Goal: Information Seeking & Learning: Learn about a topic

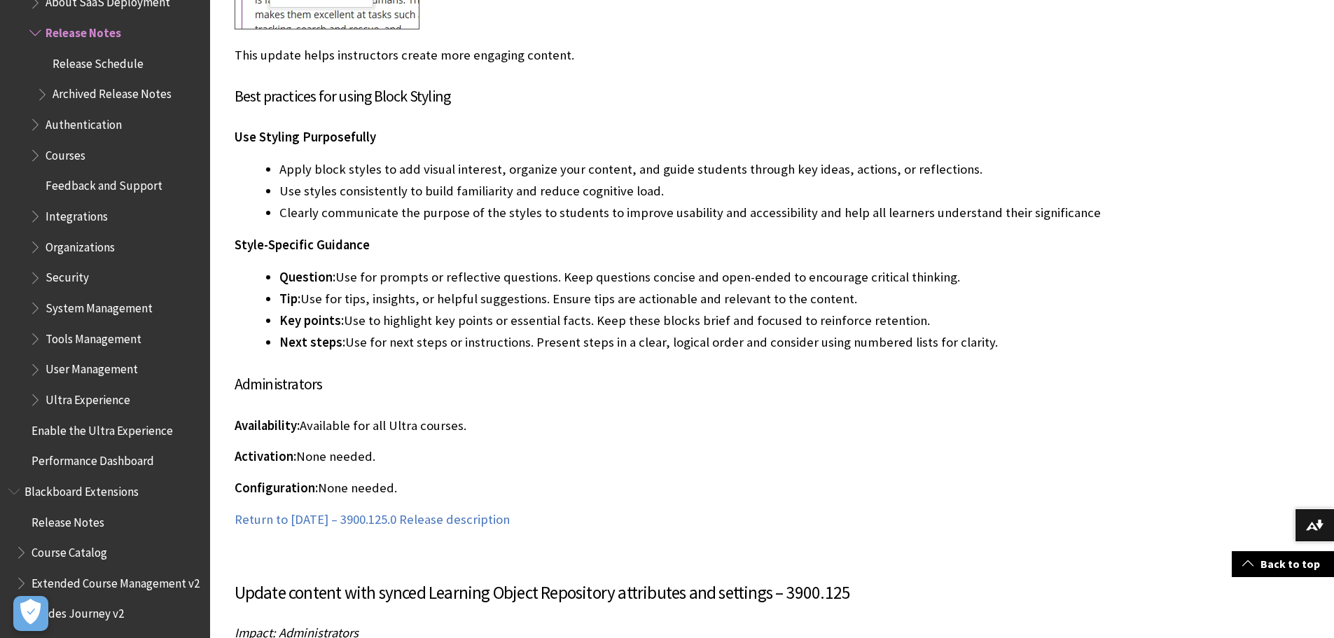
scroll to position [2732, 0]
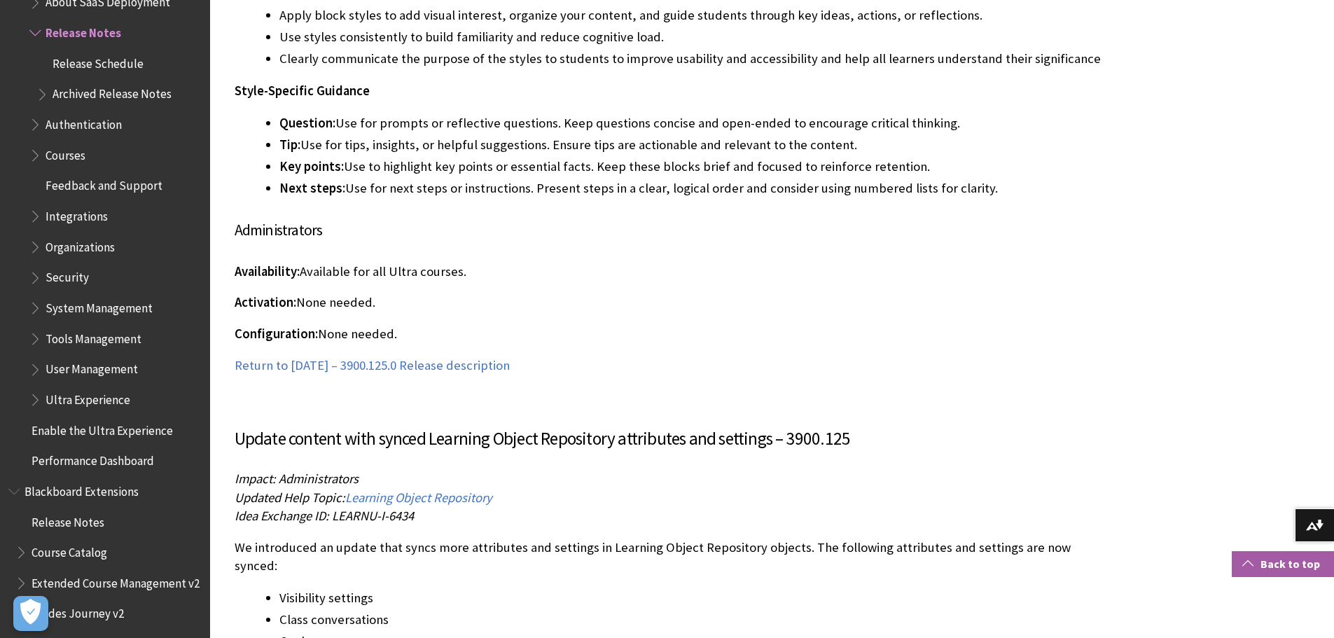
click at [1267, 562] on link "Back to top" at bounding box center [1283, 564] width 102 height 26
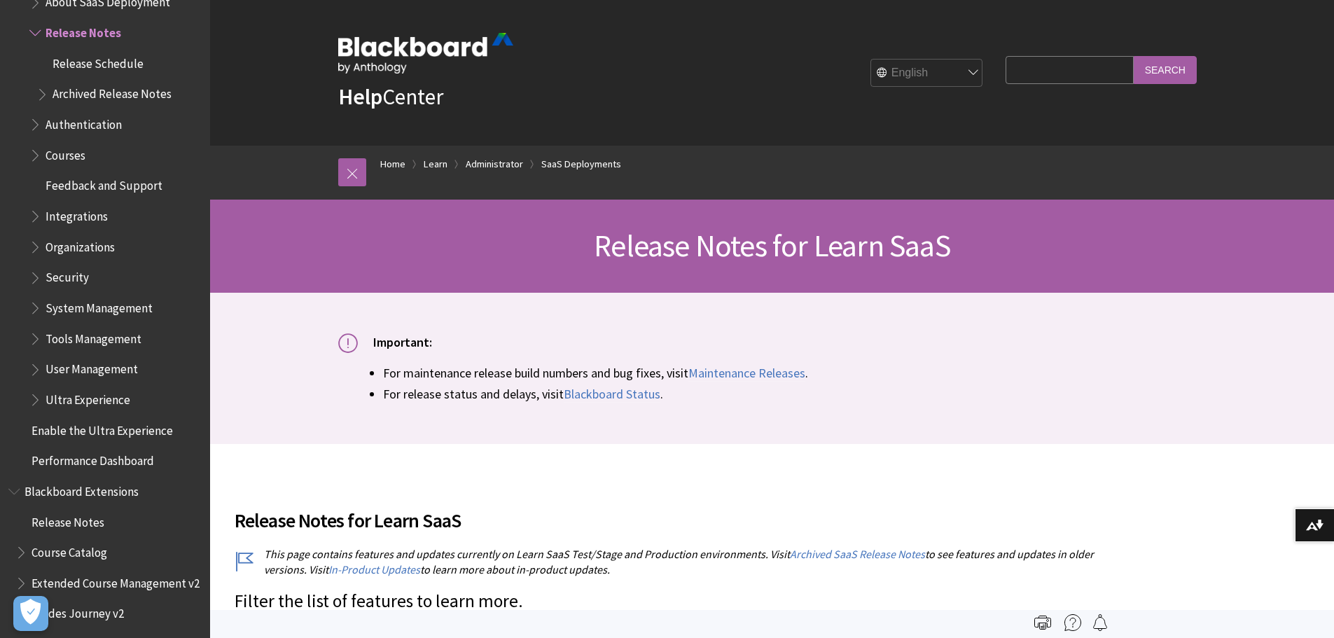
click at [1018, 74] on input "Search Query" at bounding box center [1069, 69] width 127 height 27
type input "viewer"
click at [1134, 56] on input "Search" at bounding box center [1165, 69] width 63 height 27
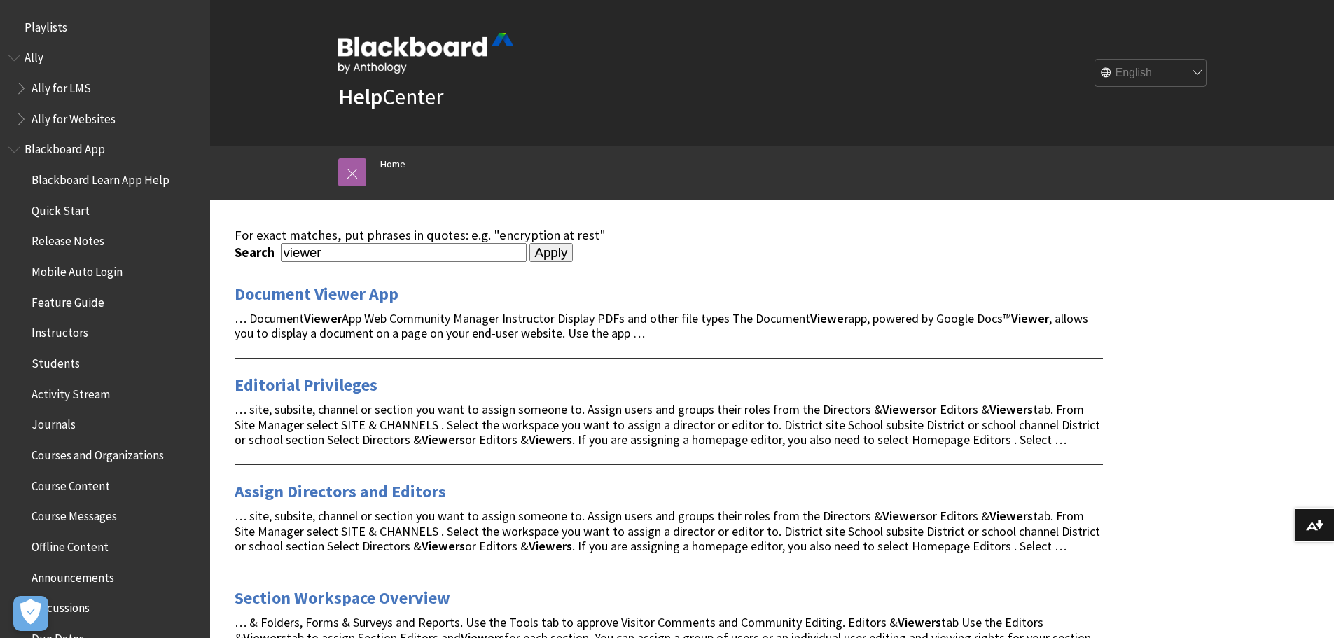
click at [331, 256] on input "viewer" at bounding box center [404, 252] width 246 height 19
type input "viewer course role"
click at [530, 243] on input "Apply" at bounding box center [552, 253] width 44 height 20
click at [534, 252] on input "Apply" at bounding box center [552, 253] width 44 height 20
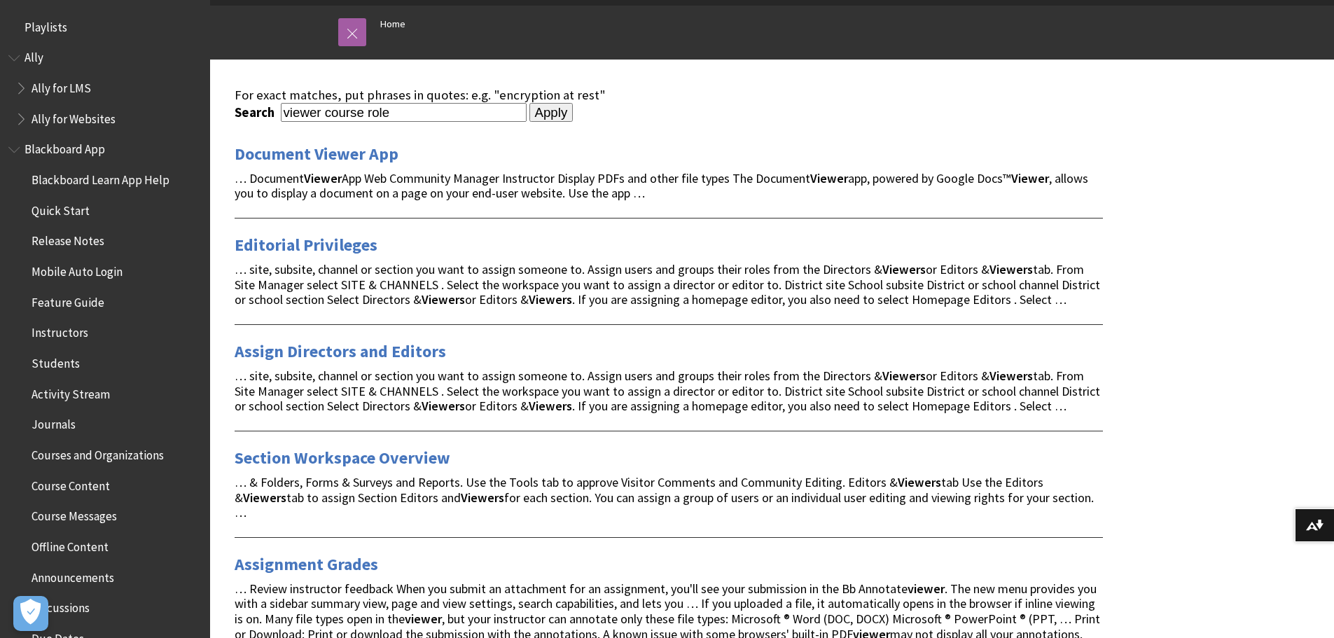
scroll to position [420, 0]
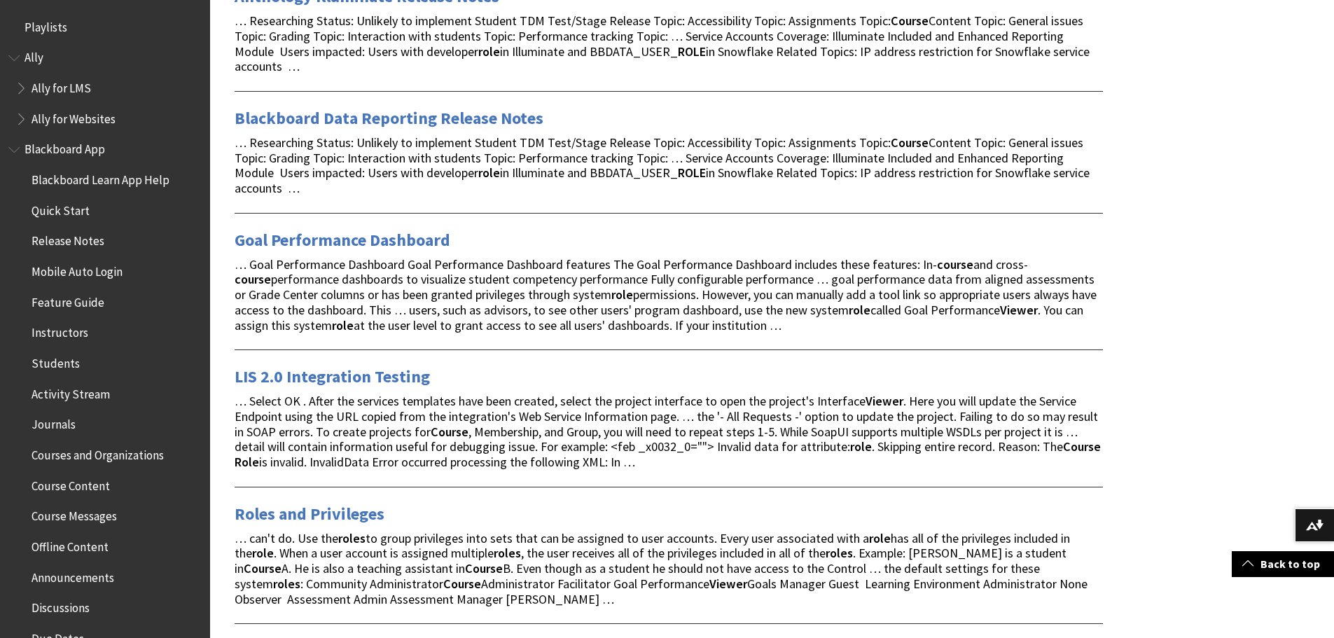
scroll to position [911, 0]
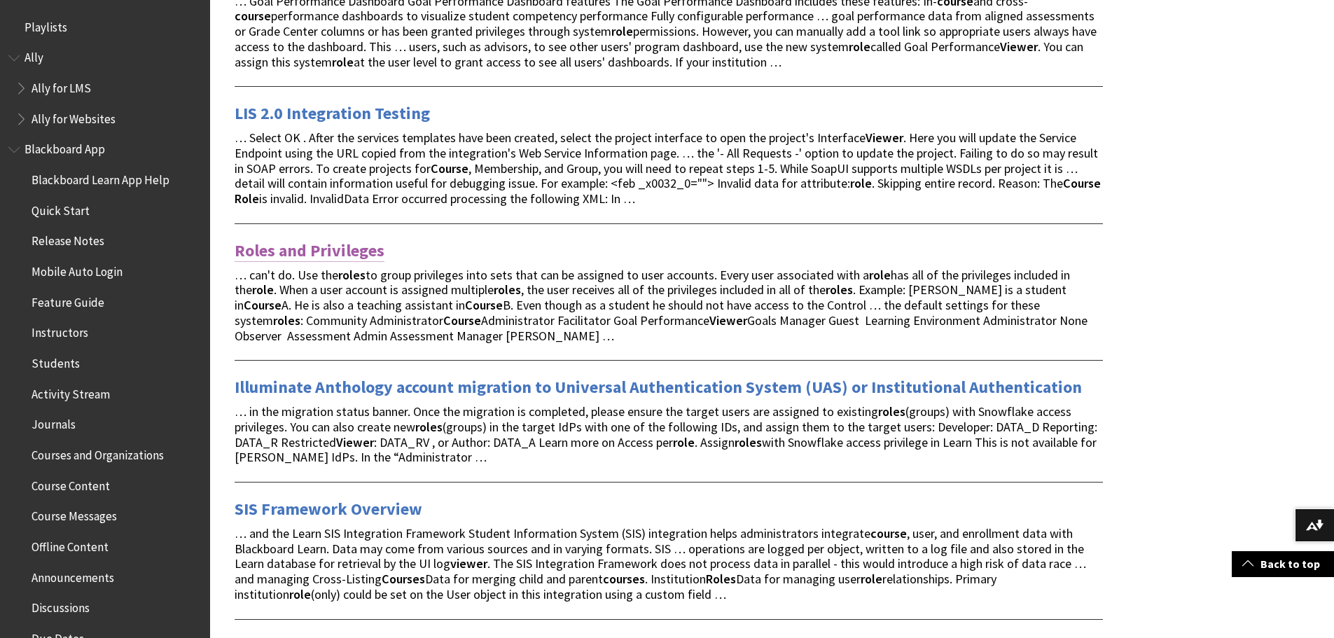
click at [347, 249] on link "Roles and Privileges" at bounding box center [310, 251] width 150 height 22
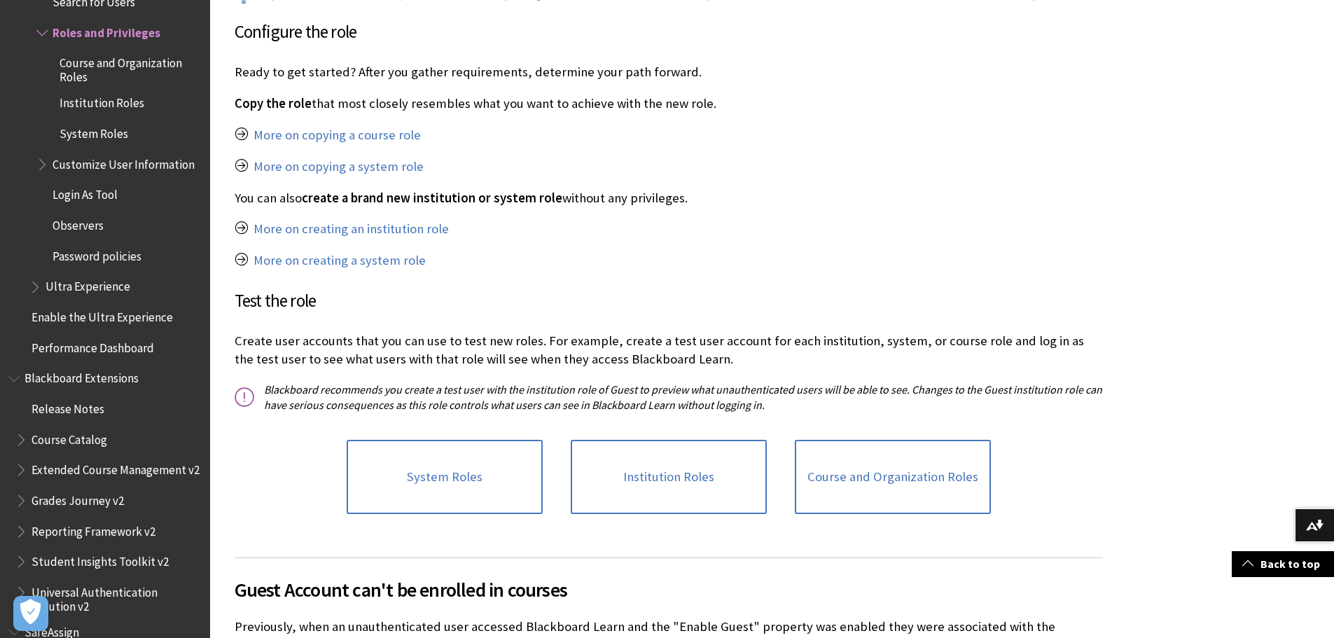
scroll to position [2942, 0]
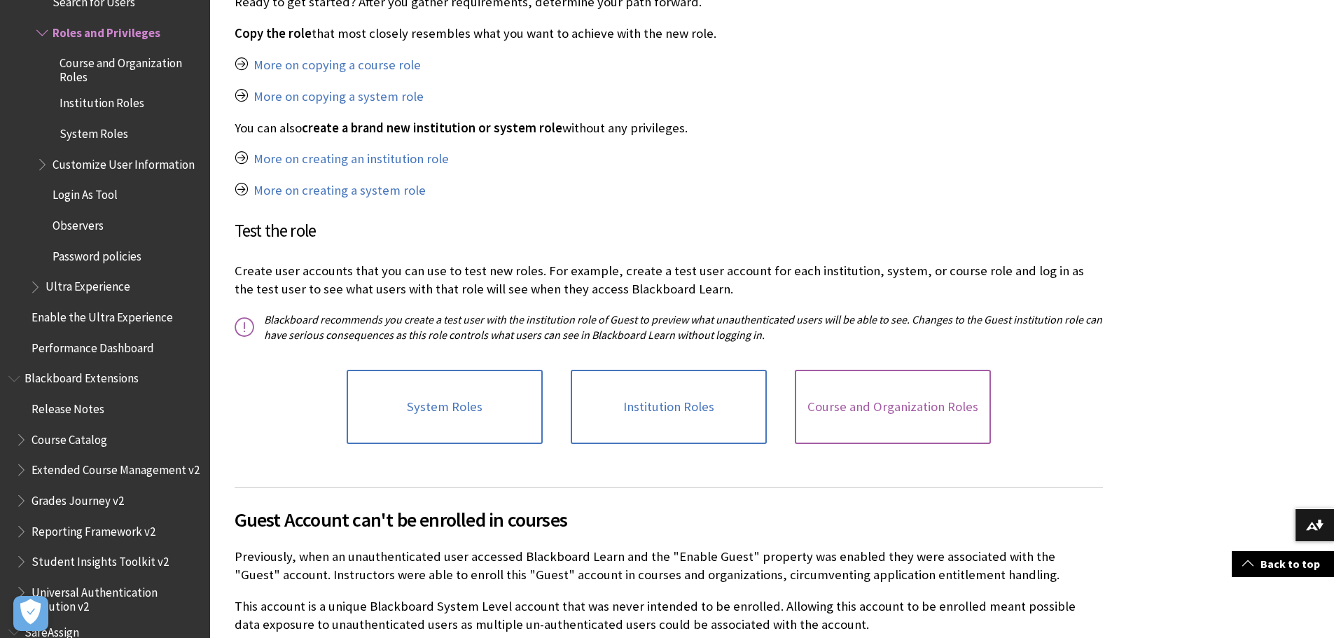
click at [873, 370] on link "Course and Organization Roles" at bounding box center [893, 407] width 196 height 74
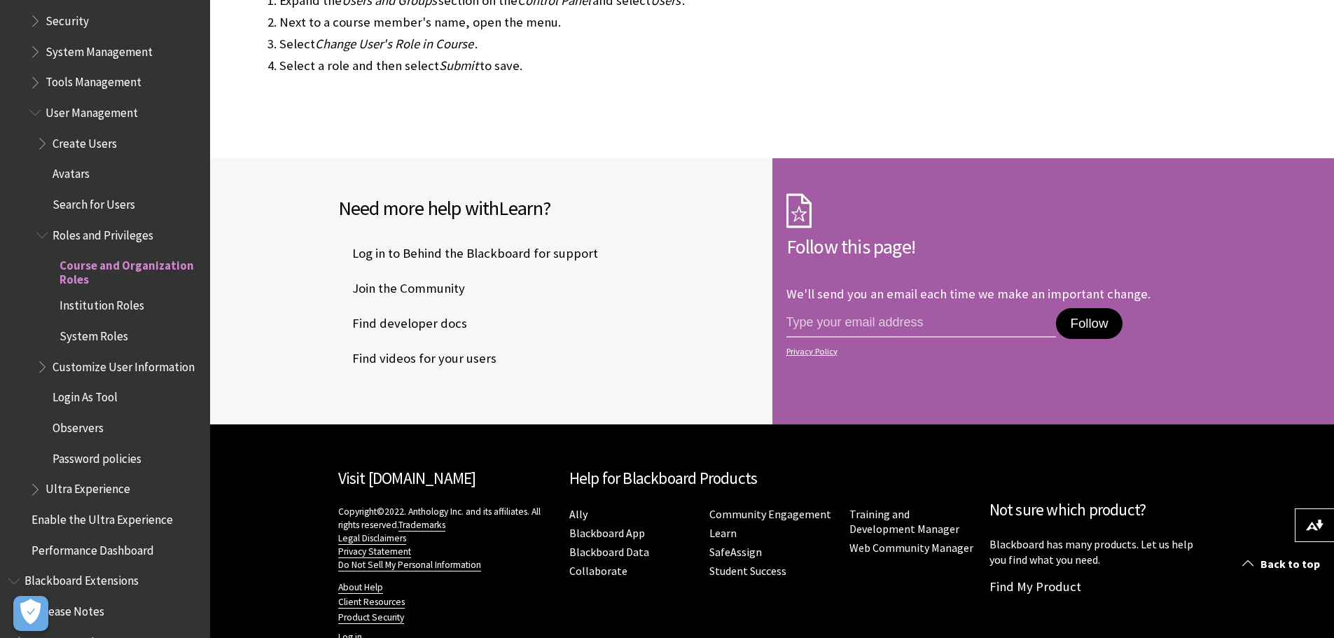
scroll to position [1680, 0]
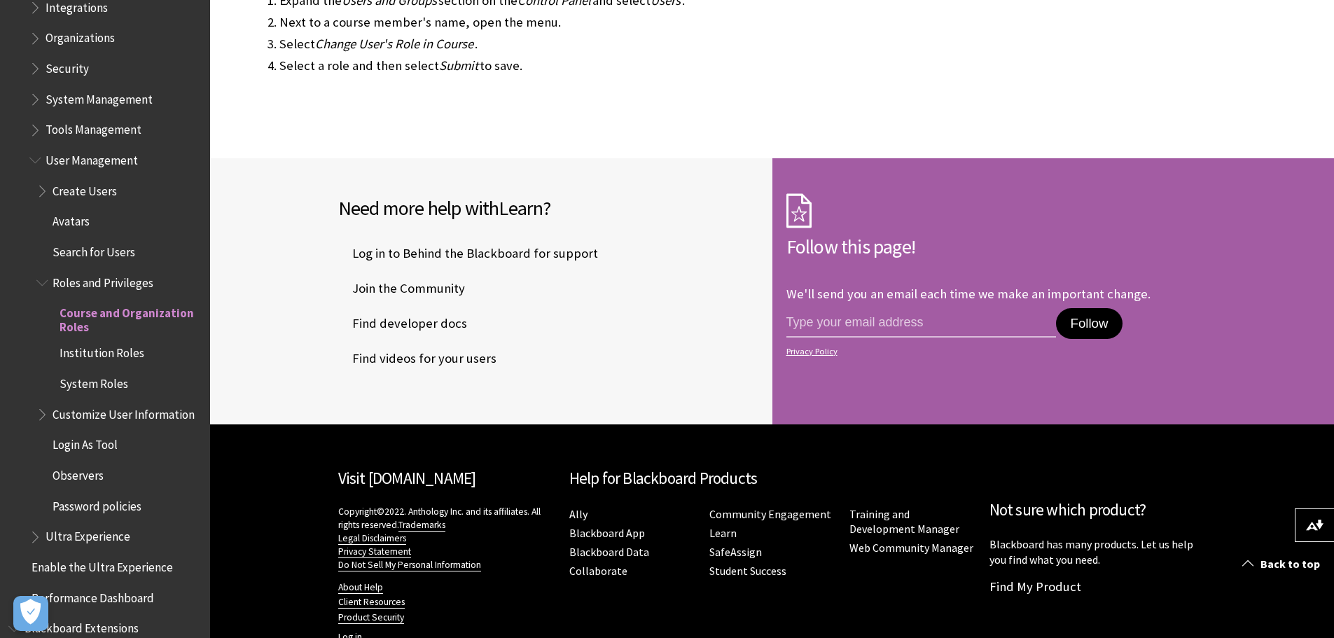
click at [95, 160] on span "User Management" at bounding box center [92, 157] width 92 height 19
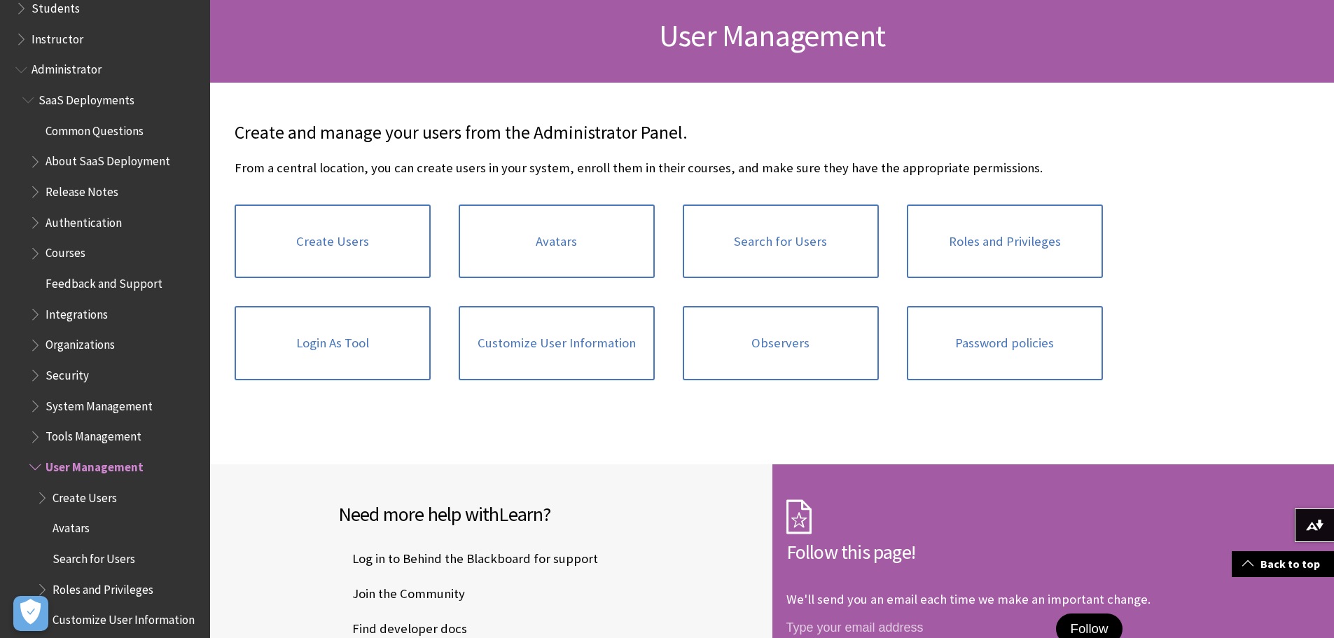
scroll to position [1247, 0]
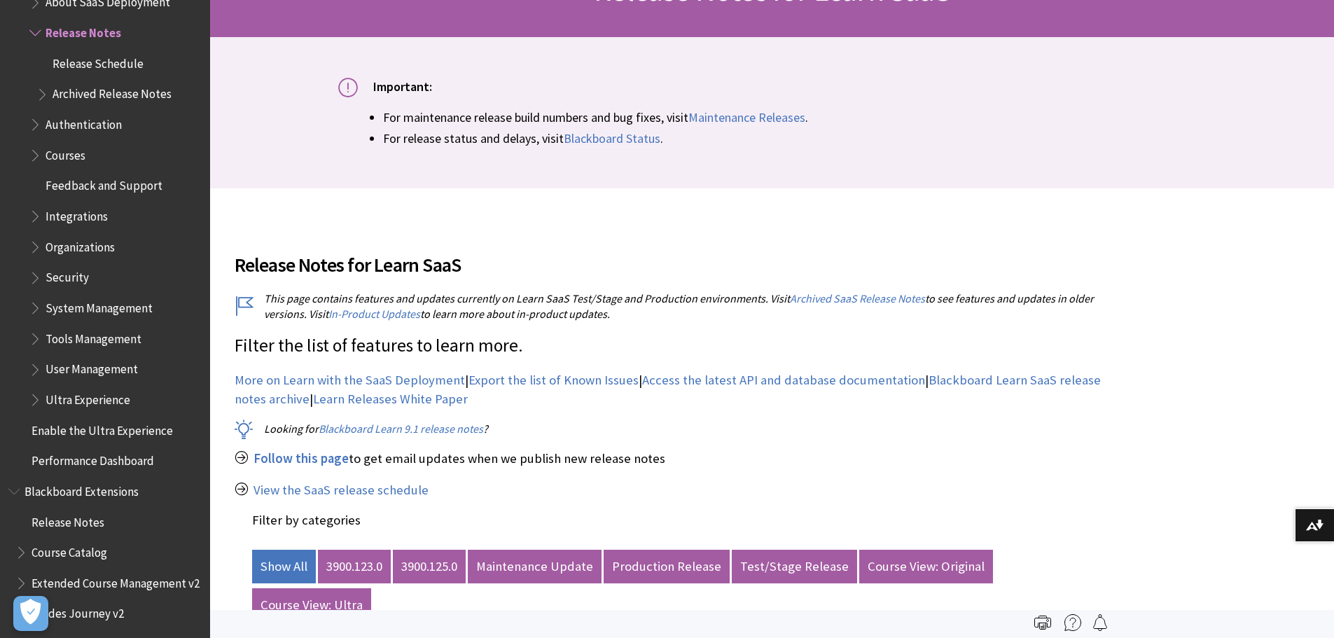
scroll to position [280, 0]
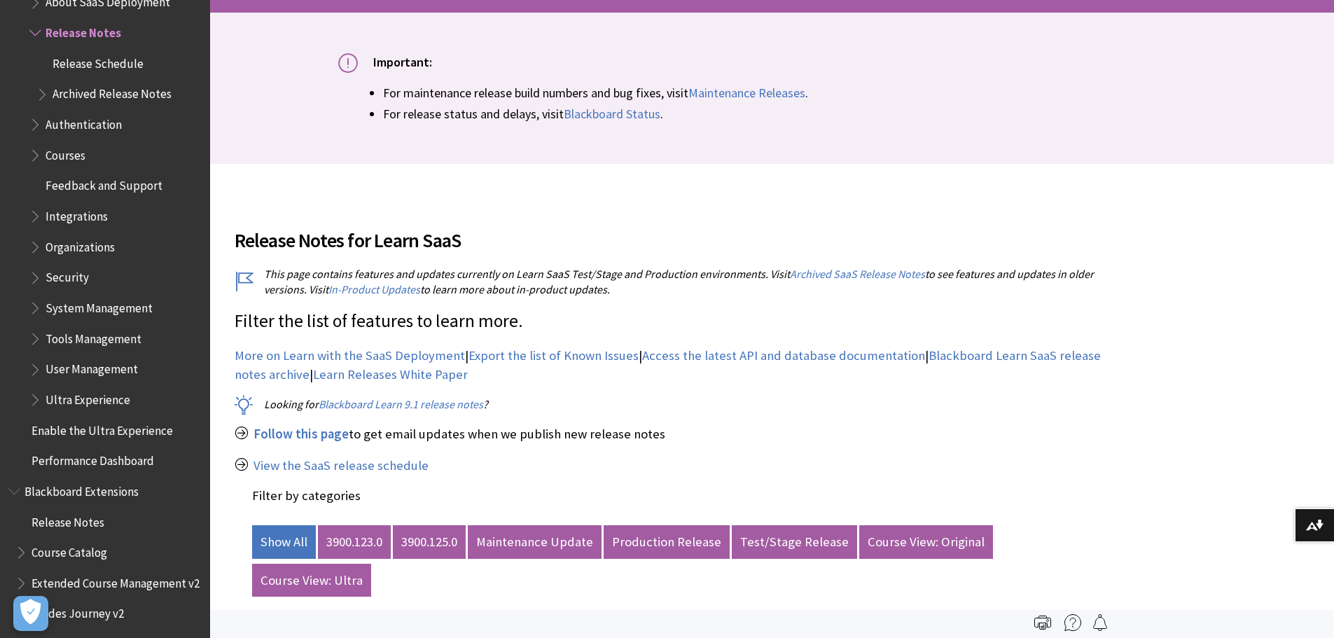
click at [114, 88] on span "Archived Release Notes" at bounding box center [112, 92] width 119 height 19
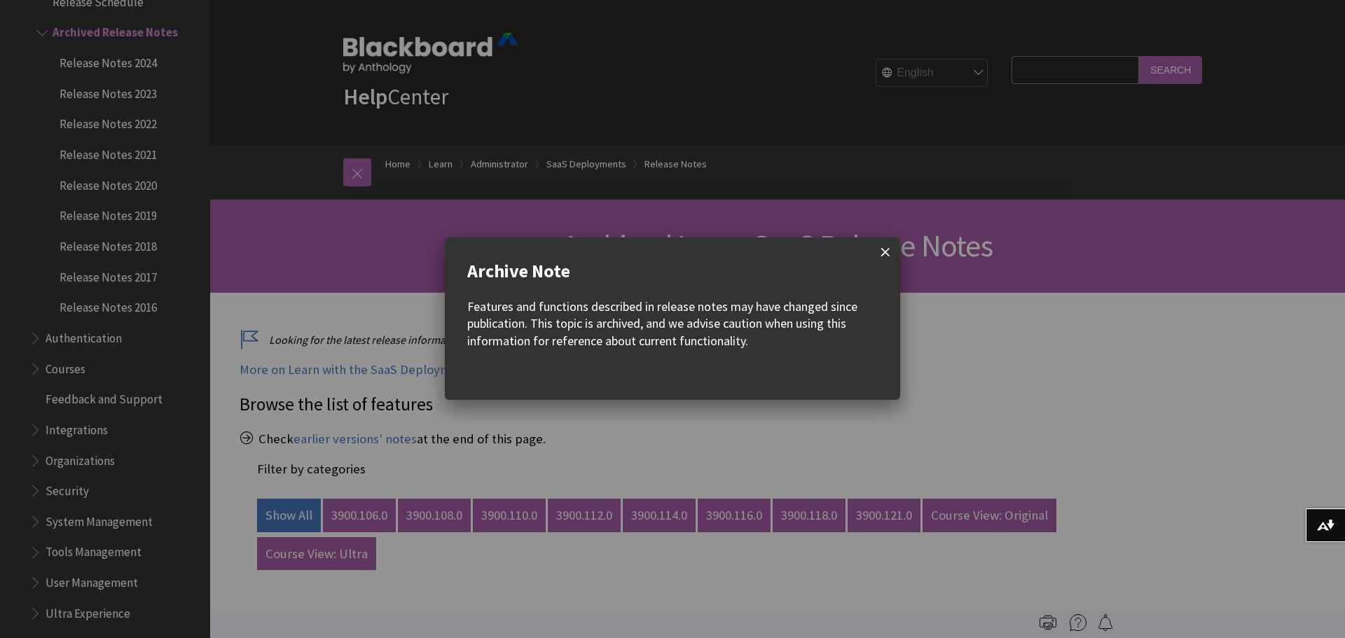
click at [882, 251] on span at bounding box center [885, 251] width 29 height 29
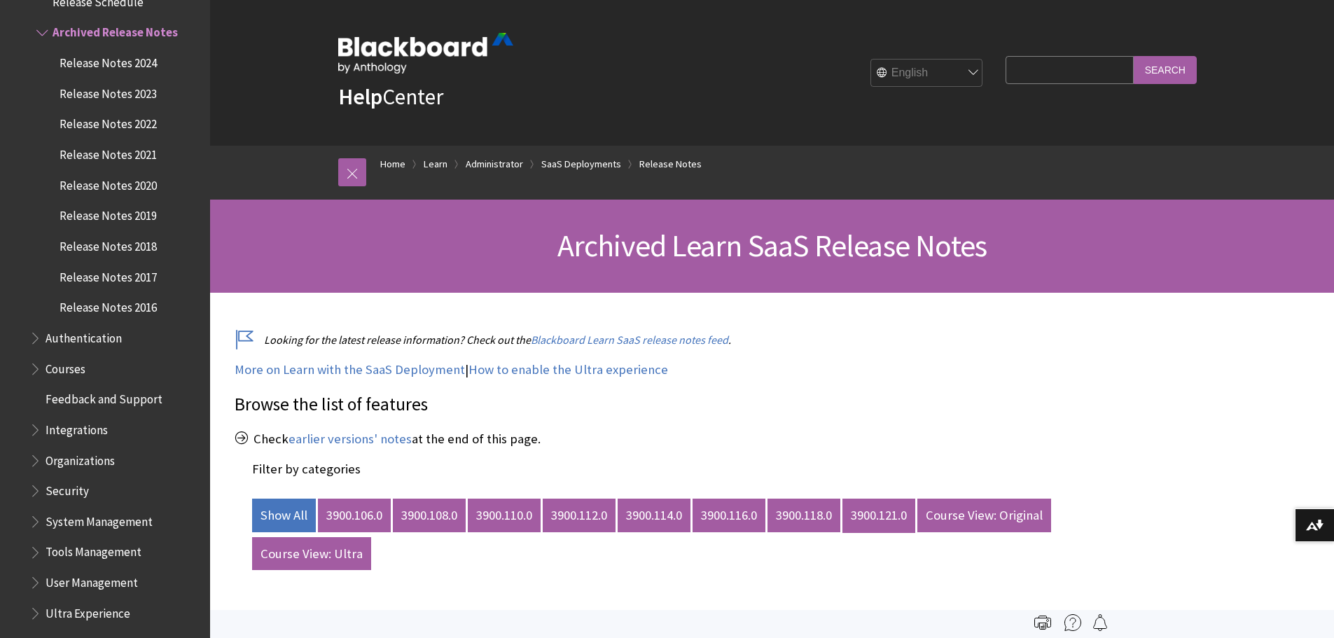
click at [897, 513] on link "3900.121.0" at bounding box center [879, 516] width 73 height 34
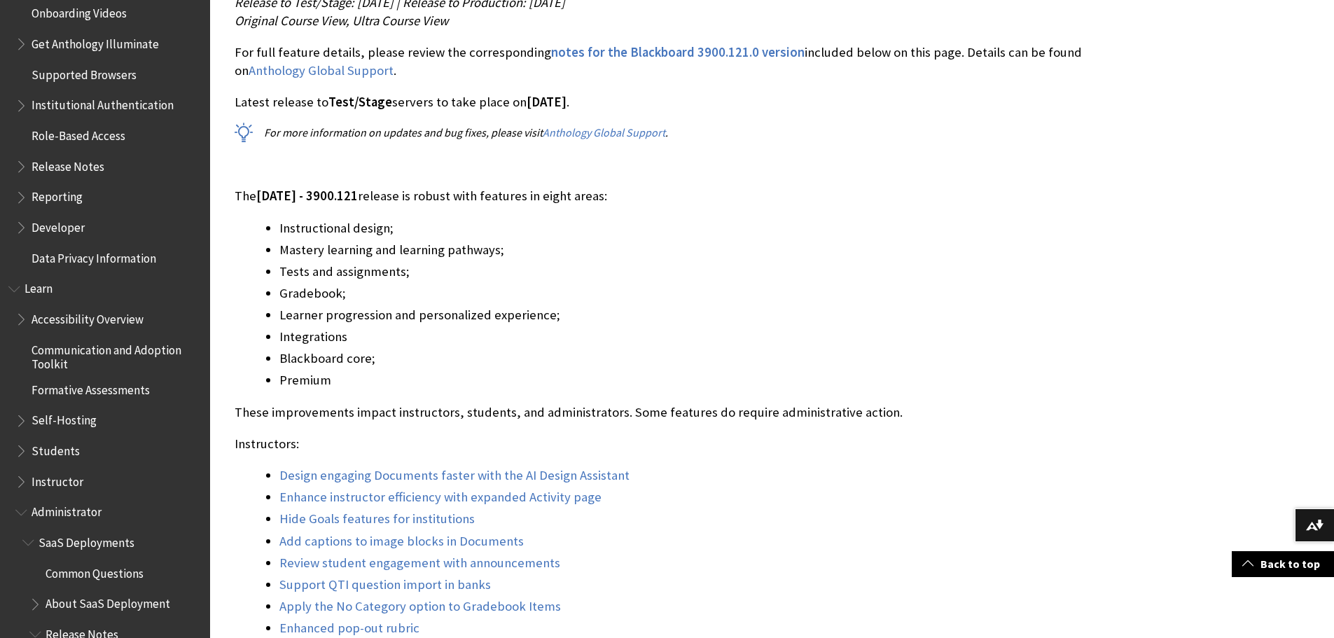
scroll to position [13962, 0]
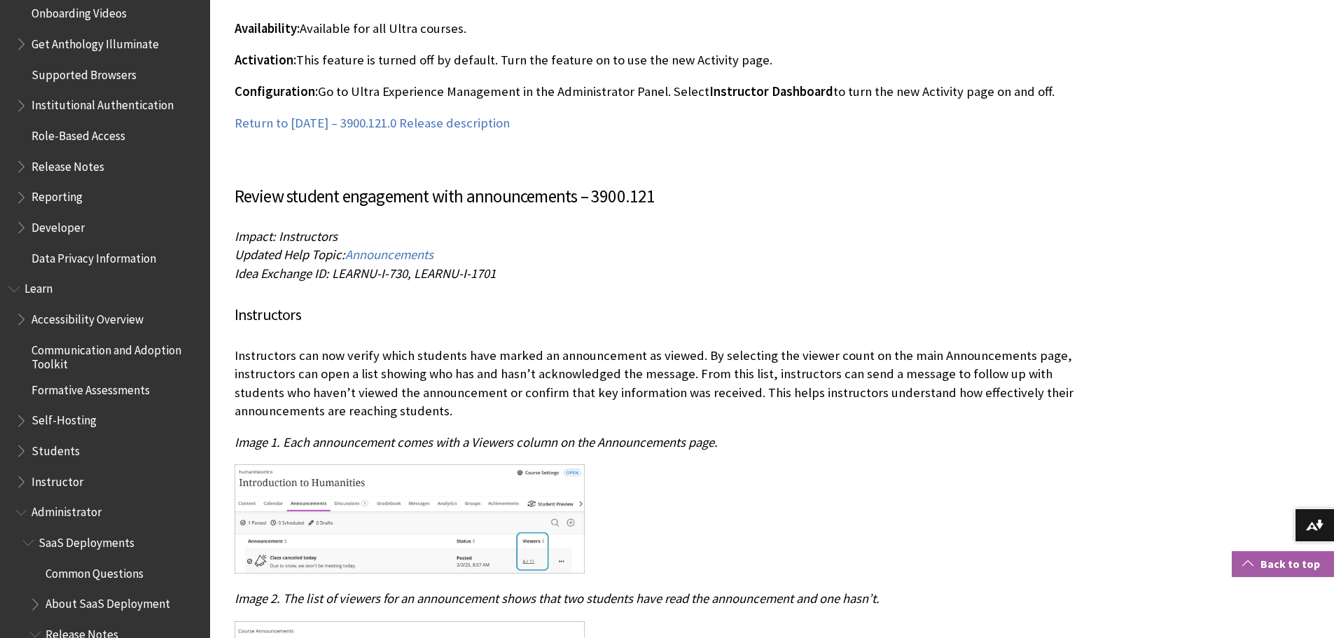
click at [1278, 562] on link "Back to top" at bounding box center [1283, 564] width 102 height 26
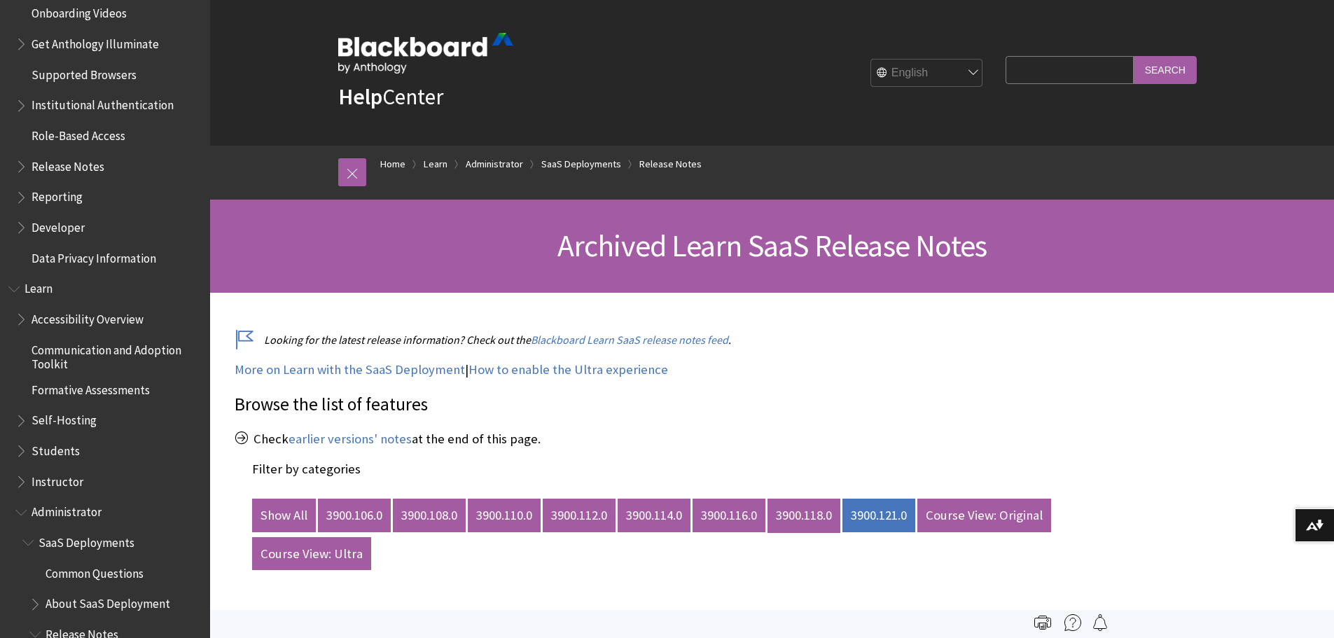
click at [828, 519] on link "3900.118.0" at bounding box center [804, 516] width 73 height 34
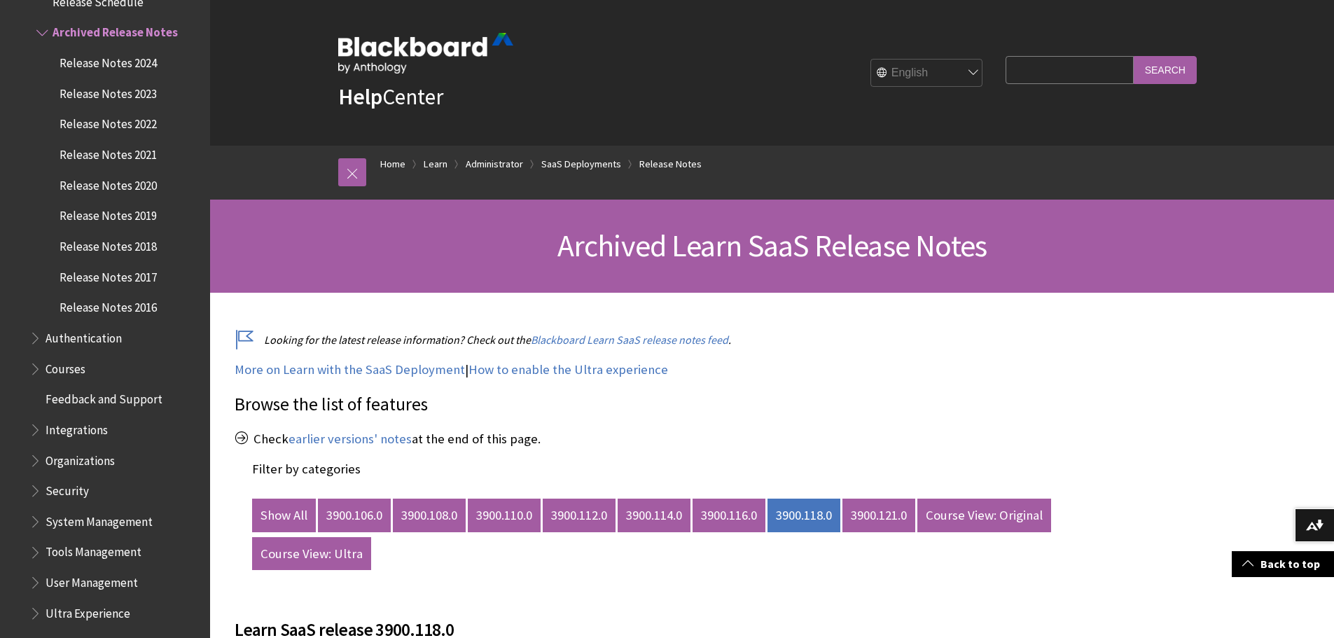
scroll to position [1203, 0]
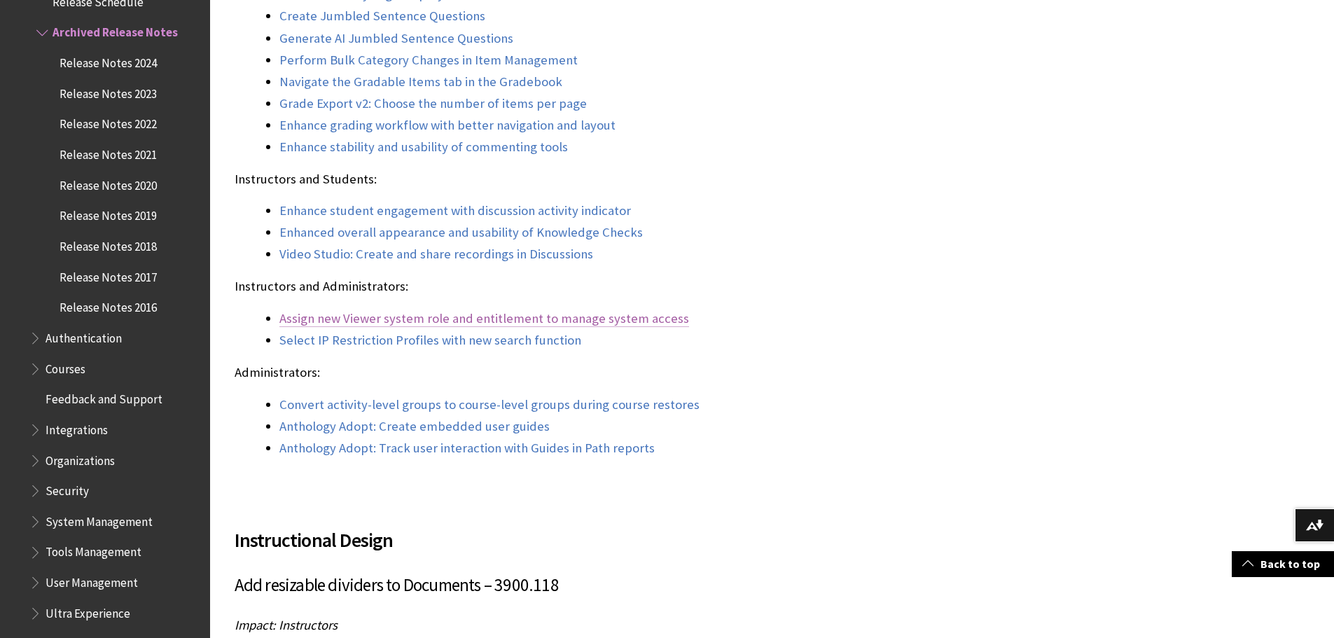
click at [403, 320] on link "Assign new Viewer system role and entitlement to manage system access" at bounding box center [484, 318] width 410 height 17
